Goal: Transaction & Acquisition: Obtain resource

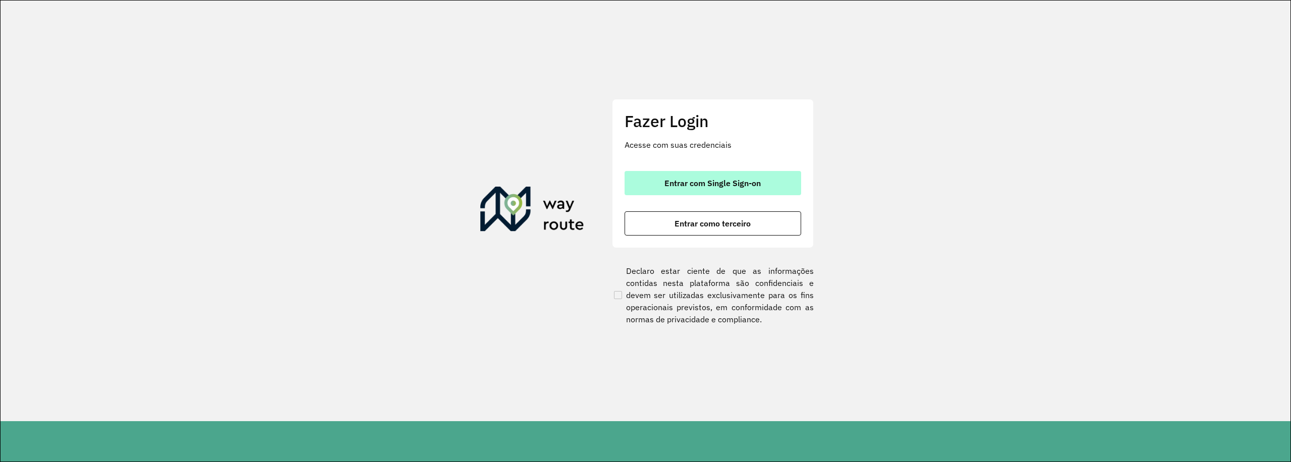
click at [741, 185] on span "Entrar com Single Sign-on" at bounding box center [712, 183] width 96 height 8
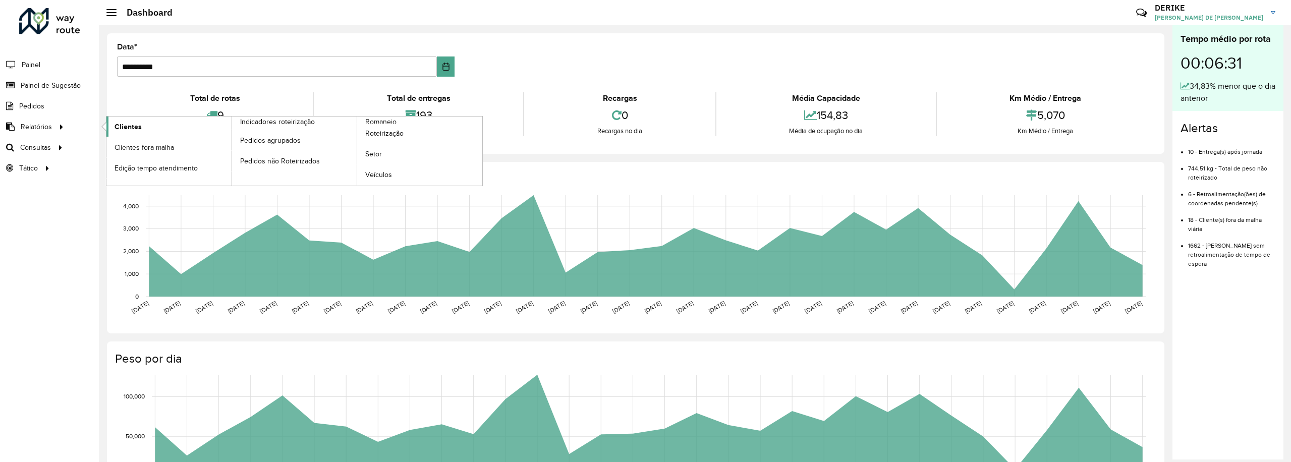
click at [127, 127] on span "Clientes" at bounding box center [127, 127] width 27 height 11
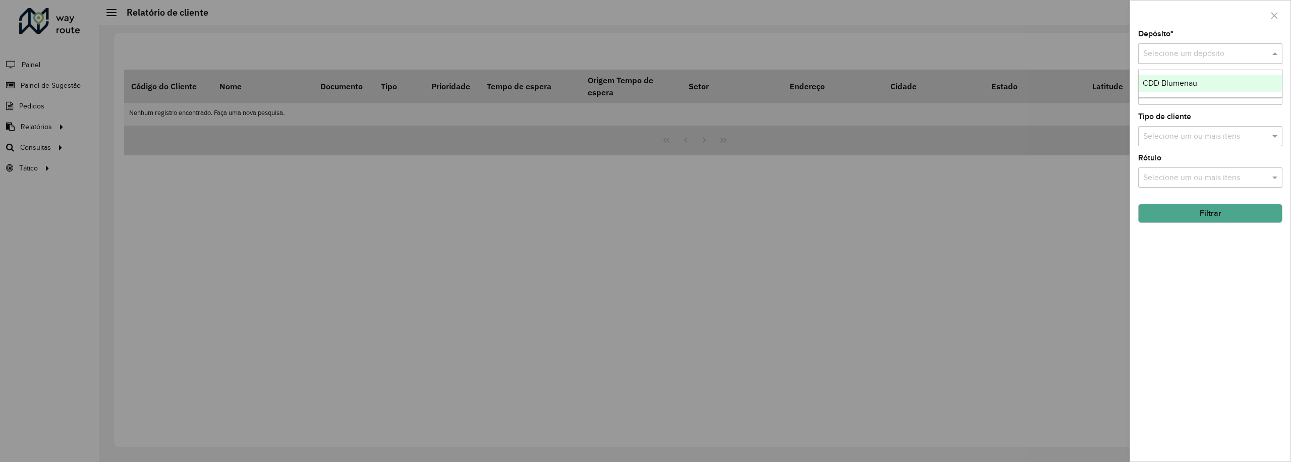
click at [1198, 56] on input "text" at bounding box center [1200, 54] width 114 height 12
click at [1176, 88] on div "CDD Blumenau" at bounding box center [1209, 83] width 143 height 17
click at [1212, 211] on button "Filtrar" at bounding box center [1210, 213] width 144 height 19
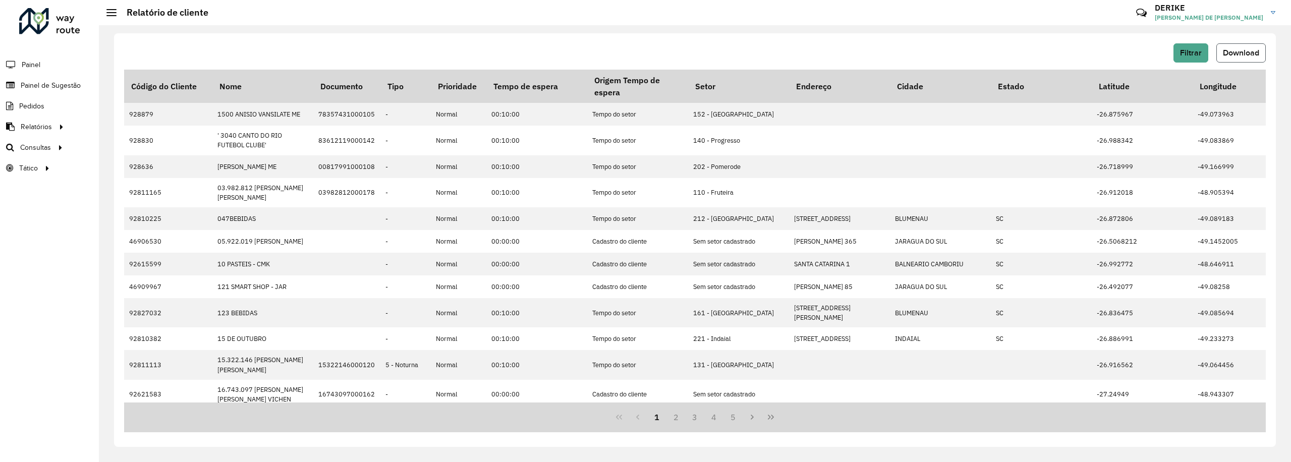
click at [1242, 51] on span "Download" at bounding box center [1240, 52] width 36 height 9
